Goal: Find specific page/section: Find specific page/section

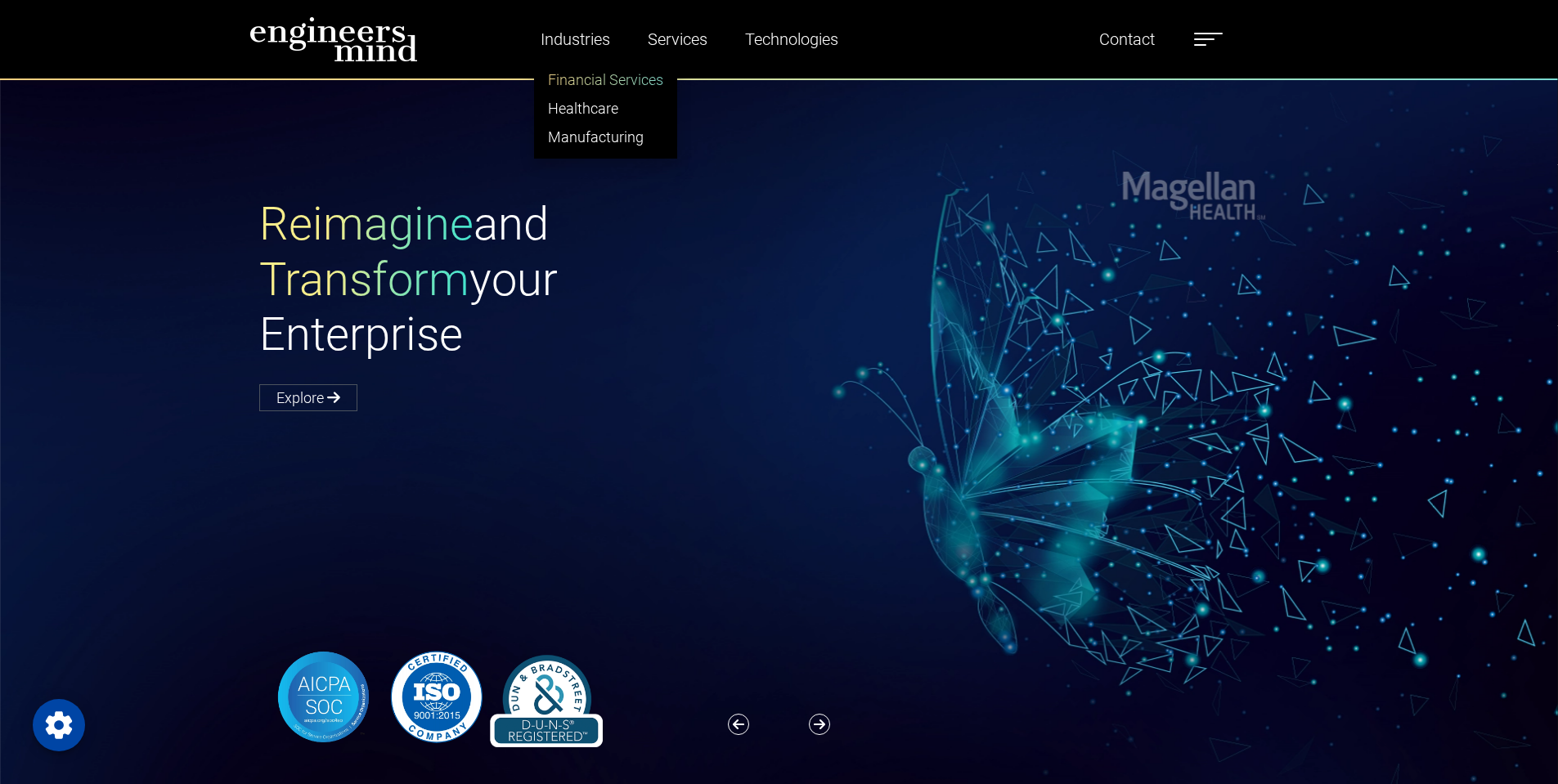
click at [578, 82] on link "Financial Services" at bounding box center [605, 79] width 142 height 29
